Goal: Information Seeking & Learning: Learn about a topic

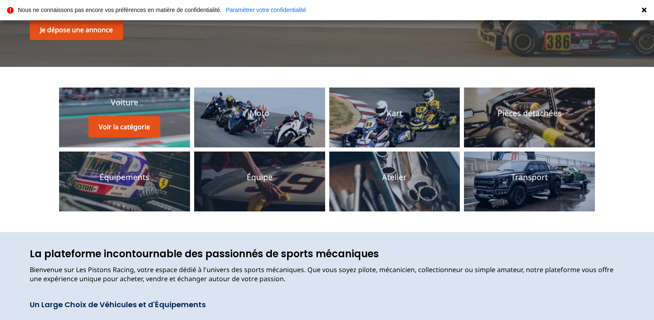
scroll to position [141, 0]
click at [131, 125] on button "Voir la catégorie" at bounding box center [124, 126] width 72 height 21
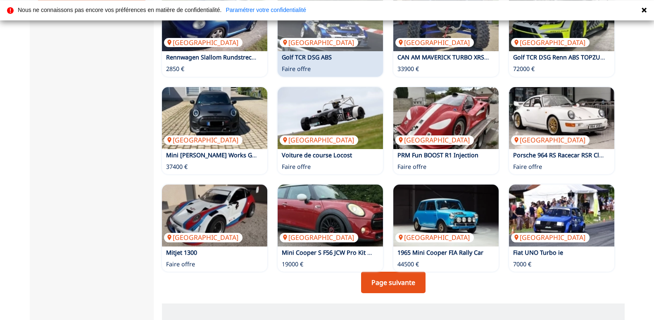
scroll to position [506, 0]
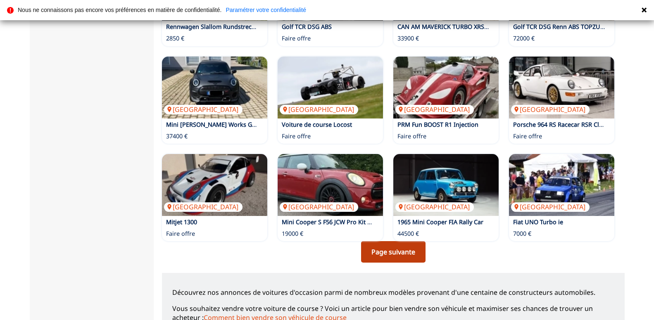
click at [396, 253] on link "Page suivante" at bounding box center [393, 251] width 64 height 21
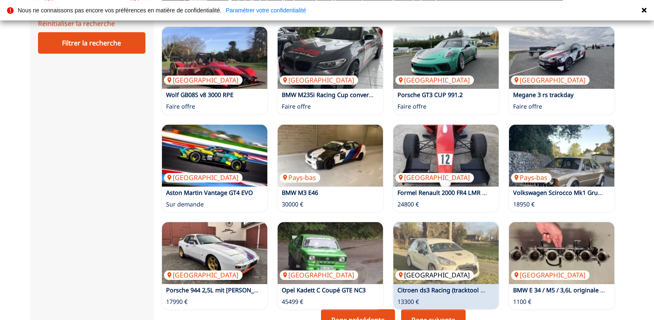
scroll to position [520, 0]
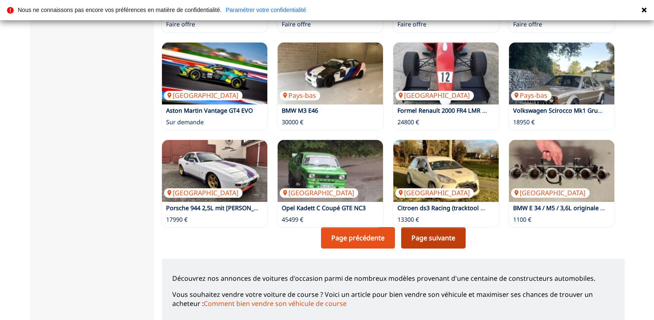
click at [435, 239] on link "Page suivante" at bounding box center [433, 237] width 64 height 21
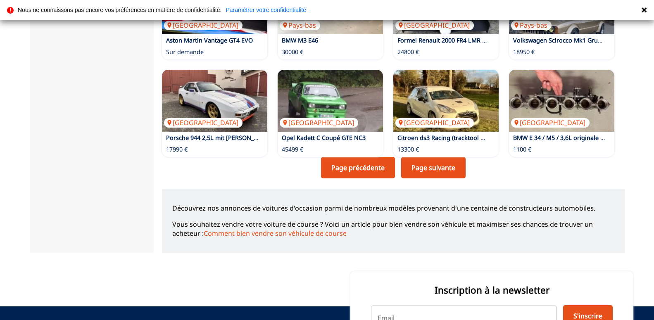
scroll to position [633, 0]
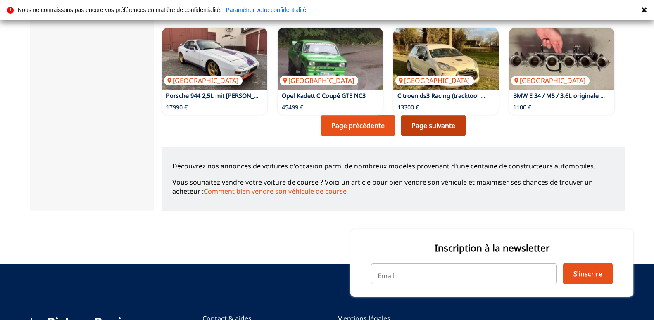
click at [446, 123] on link "Page suivante" at bounding box center [433, 125] width 64 height 21
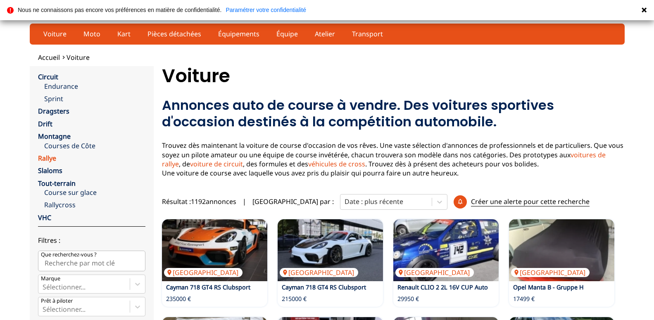
click at [47, 158] on link "Rallye" at bounding box center [47, 158] width 18 height 9
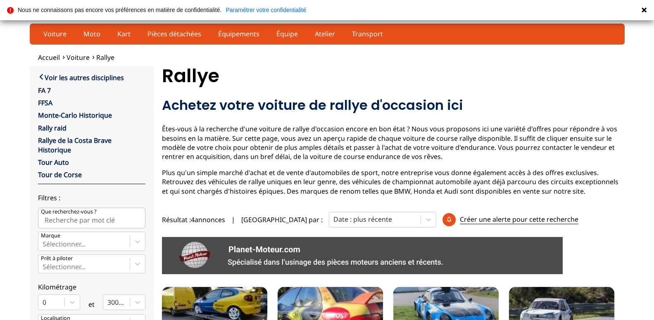
scroll to position [42, 0]
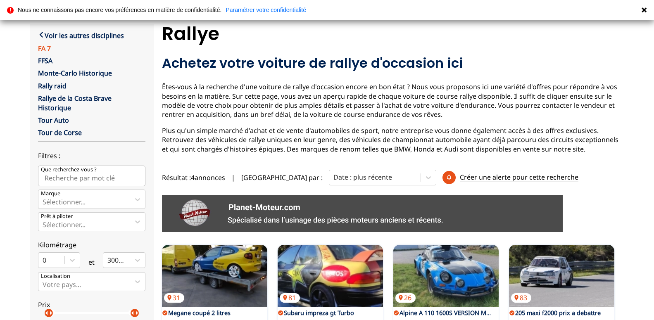
click at [42, 49] on link "FA 7" at bounding box center [44, 48] width 13 height 9
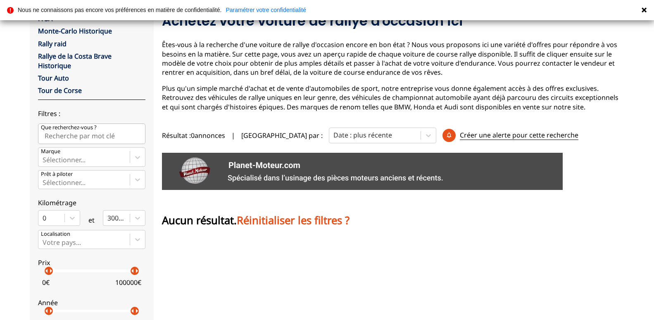
scroll to position [127, 0]
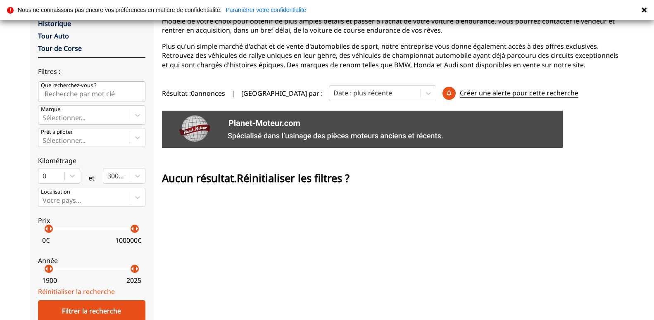
click at [284, 180] on span "Réinitialiser les filtres ?" at bounding box center [293, 178] width 113 height 14
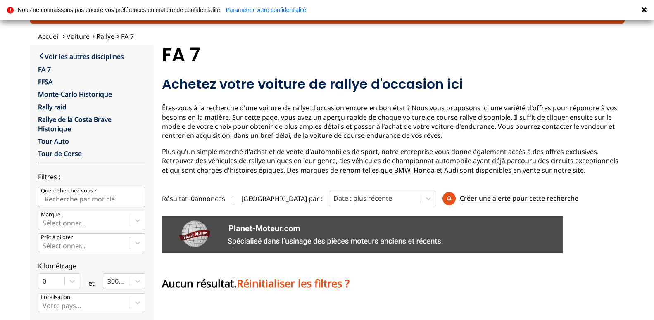
scroll to position [0, 0]
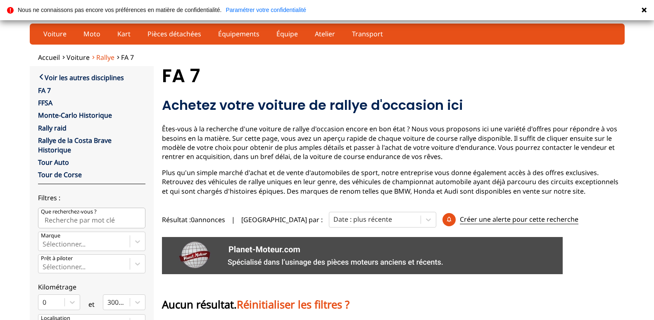
click at [104, 57] on span "Rallye" at bounding box center [105, 57] width 18 height 9
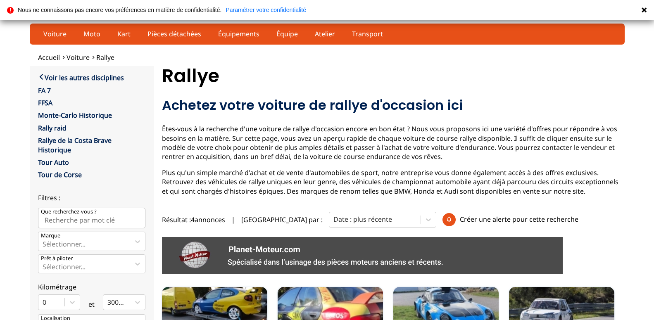
scroll to position [84, 0]
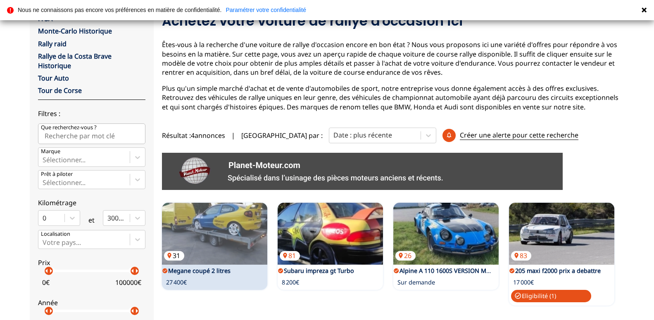
click at [220, 240] on img at bounding box center [214, 234] width 105 height 62
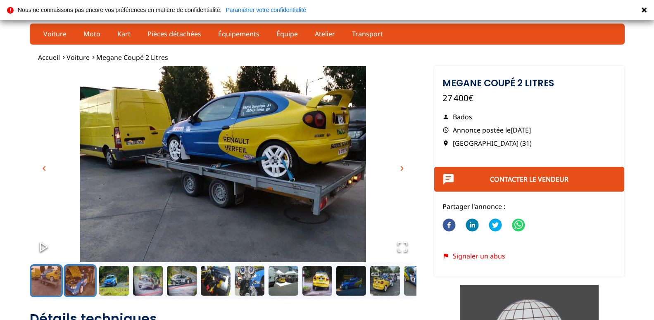
click at [80, 285] on button "Go to Slide 2" at bounding box center [80, 281] width 33 height 33
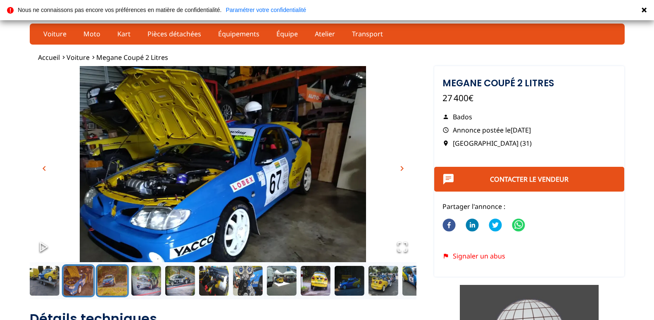
click at [115, 284] on button "Go to Slide 3" at bounding box center [112, 281] width 33 height 33
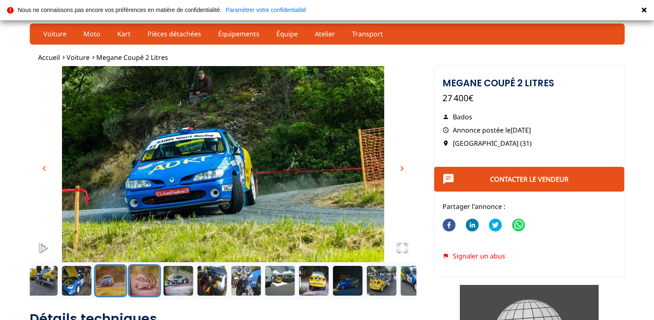
click at [135, 282] on button "Go to Slide 4" at bounding box center [144, 281] width 33 height 33
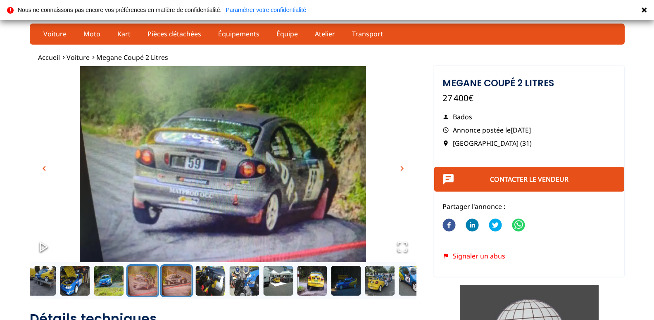
click at [174, 281] on button "Go to Slide 5" at bounding box center [176, 281] width 33 height 33
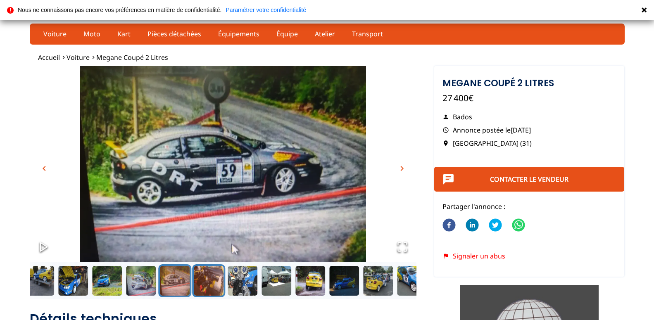
click at [210, 276] on button "Go to Slide 6" at bounding box center [208, 281] width 33 height 33
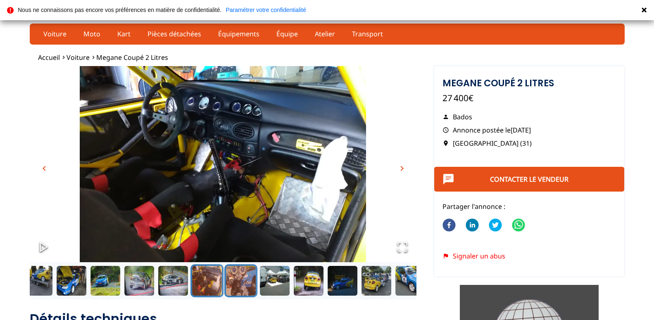
click at [233, 276] on button "Go to Slide 7" at bounding box center [240, 281] width 33 height 33
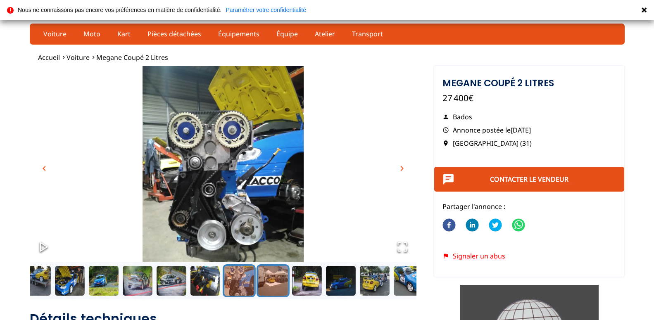
click at [271, 278] on button "Go to Slide 8" at bounding box center [272, 281] width 33 height 33
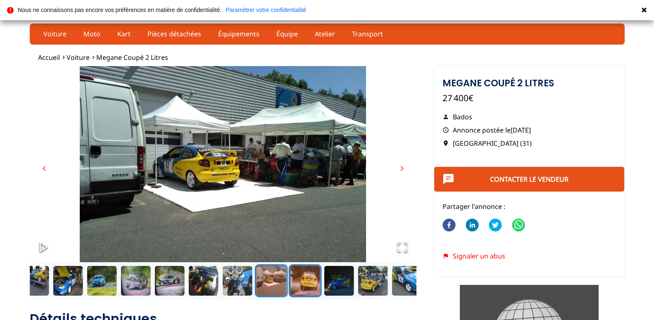
click at [303, 277] on button "Go to Slide 9" at bounding box center [305, 281] width 33 height 33
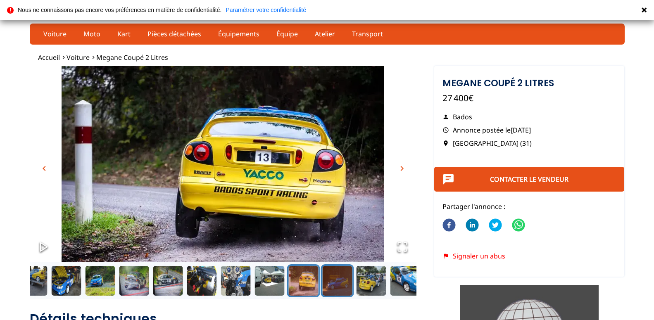
click at [335, 278] on button "Go to Slide 10" at bounding box center [337, 281] width 33 height 33
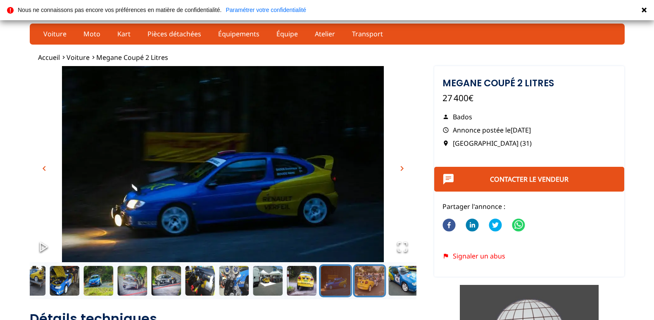
click at [361, 277] on button "Go to Slide 11" at bounding box center [369, 281] width 33 height 33
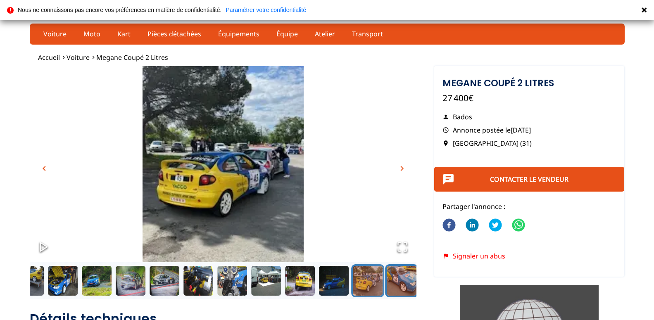
click at [400, 279] on button "Go to Slide 12" at bounding box center [401, 281] width 33 height 33
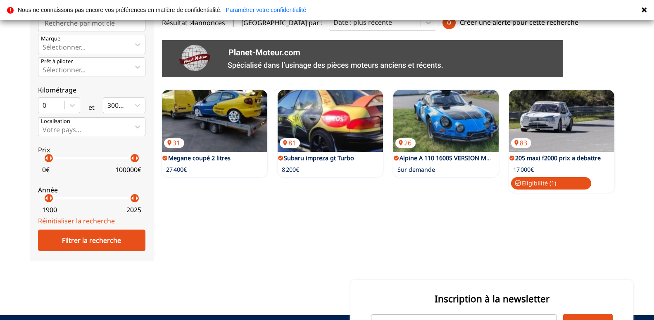
scroll to position [253, 0]
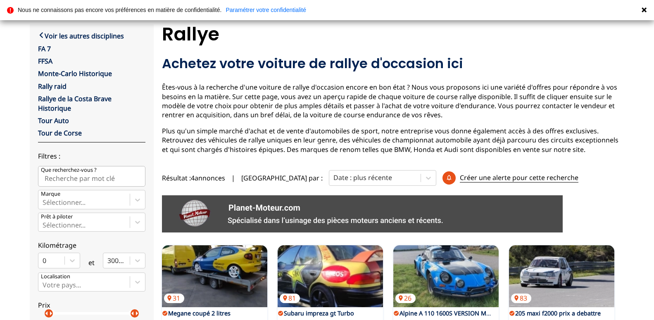
scroll to position [0, 0]
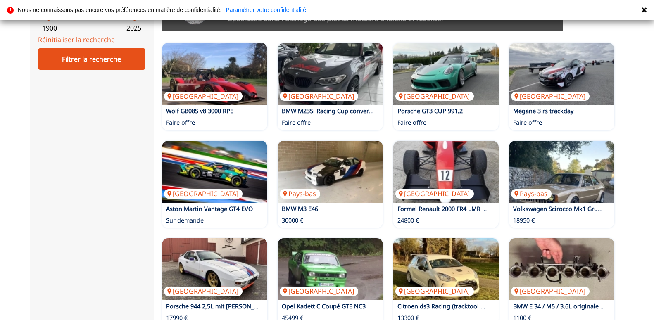
scroll to position [506, 0]
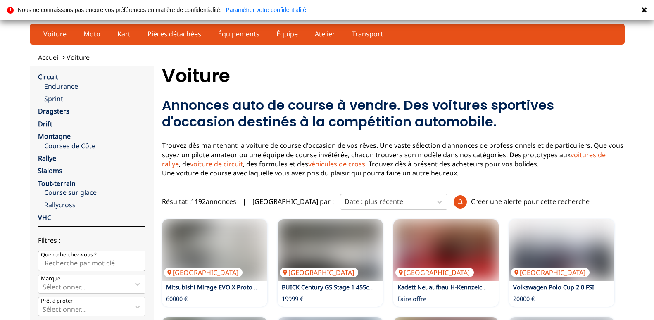
scroll to position [633, 0]
